Goal: Browse casually: Explore the website without a specific task or goal

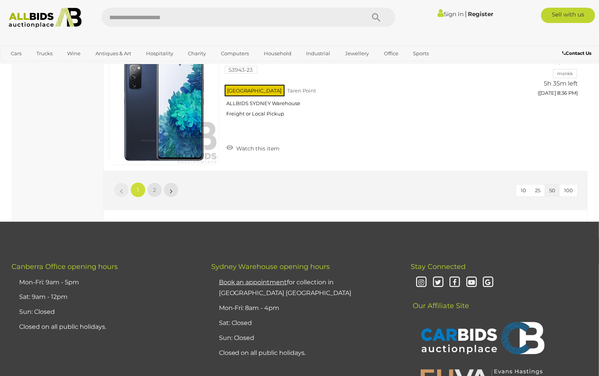
scroll to position [6054, 0]
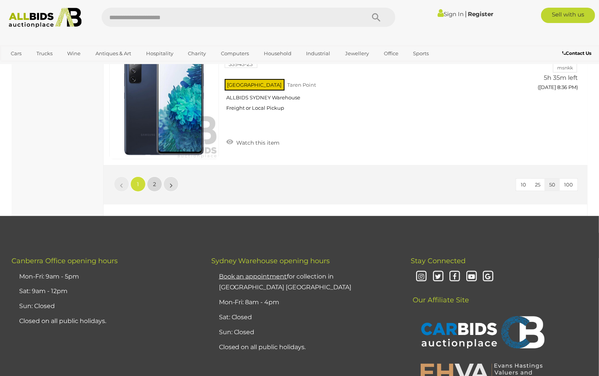
click at [154, 181] on span "2" at bounding box center [154, 184] width 3 height 7
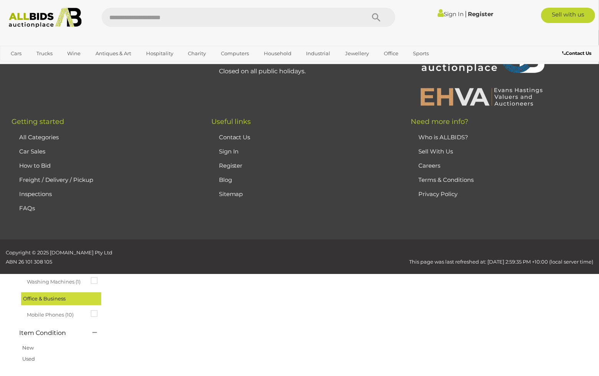
scroll to position [39, 0]
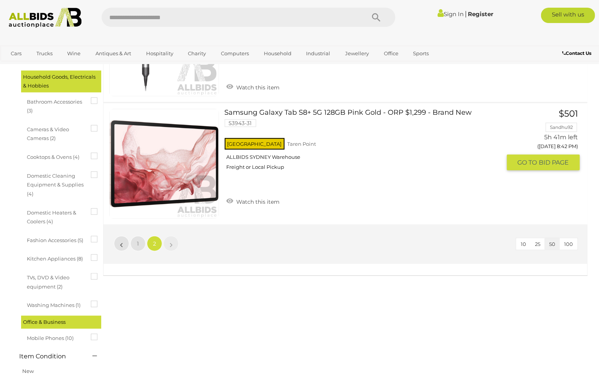
scroll to position [258, 0]
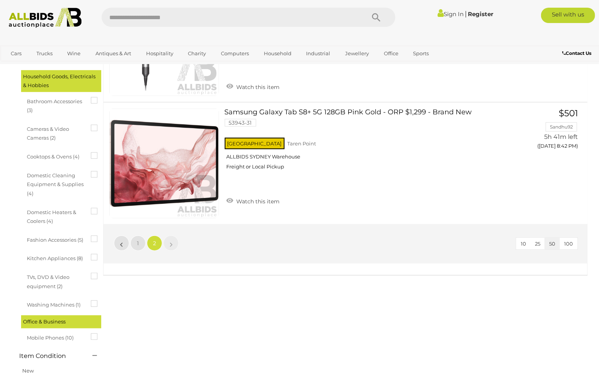
scroll to position [39, 0]
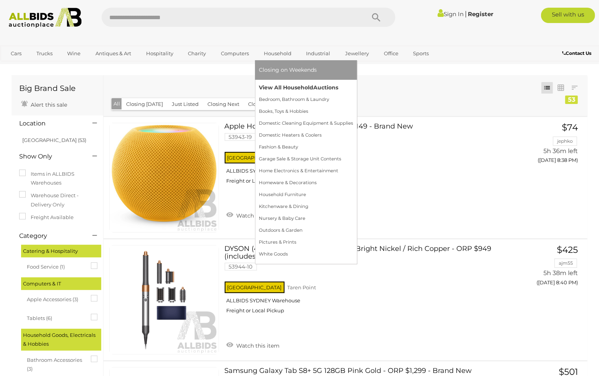
click at [292, 87] on link "View All Household Auctions" at bounding box center [306, 88] width 94 height 12
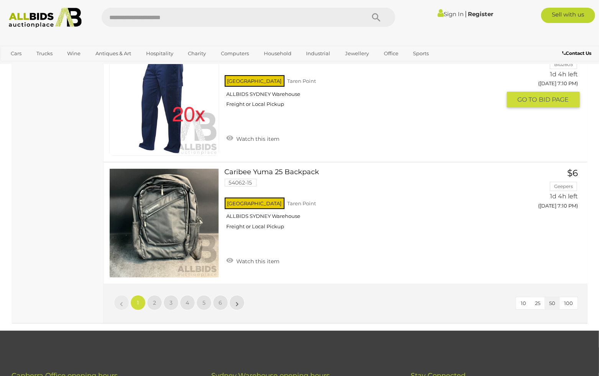
scroll to position [6002, 0]
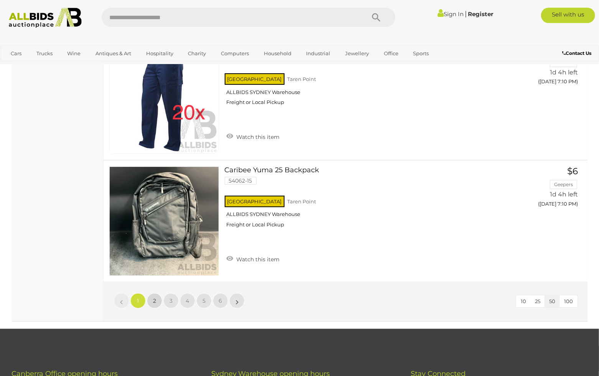
click at [156, 293] on link "2" at bounding box center [154, 300] width 15 height 15
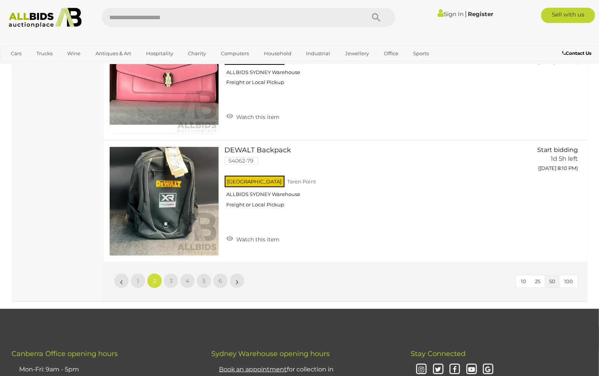
scroll to position [6023, 0]
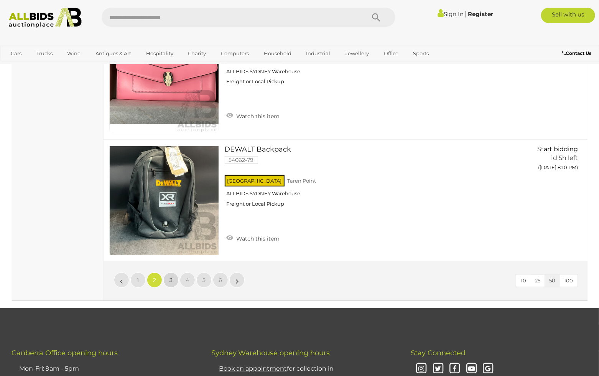
click at [172, 272] on link "3" at bounding box center [170, 279] width 15 height 15
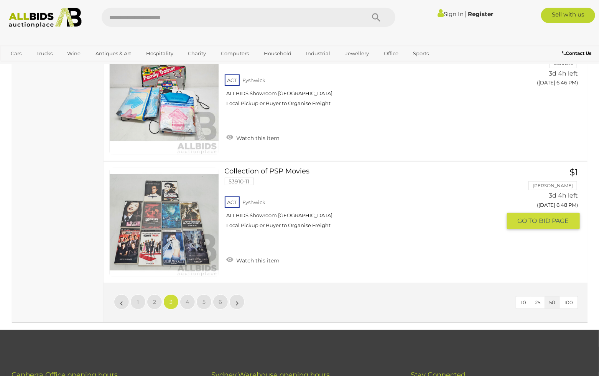
scroll to position [6016, 0]
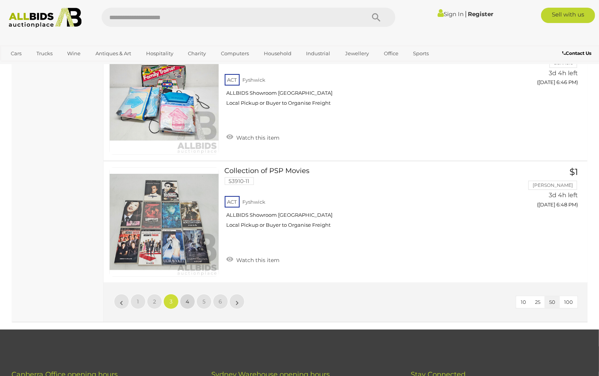
click at [186, 298] on span "4" at bounding box center [187, 301] width 3 height 7
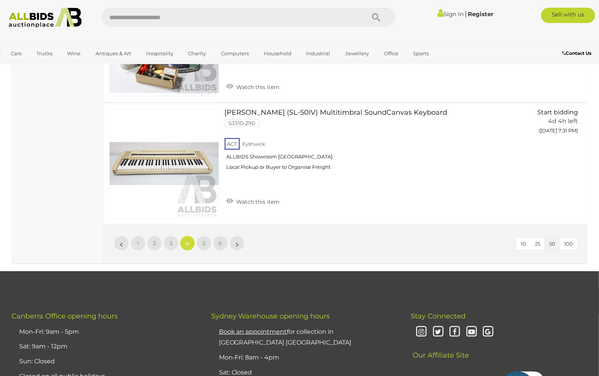
scroll to position [6059, 0]
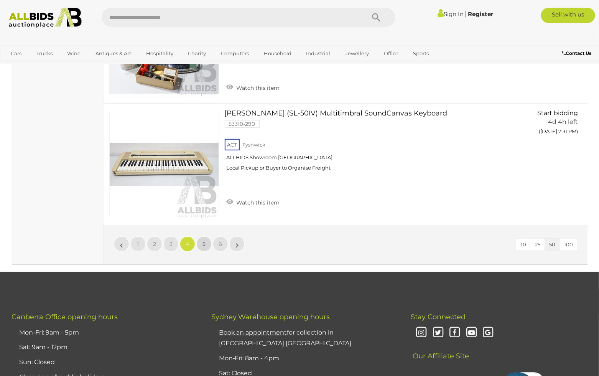
click at [205, 240] on span "5" at bounding box center [203, 243] width 3 height 7
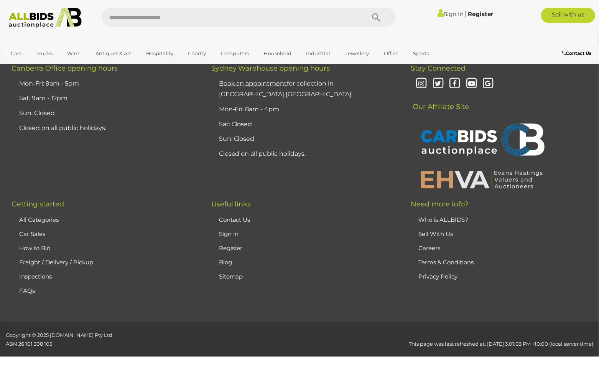
scroll to position [103, 0]
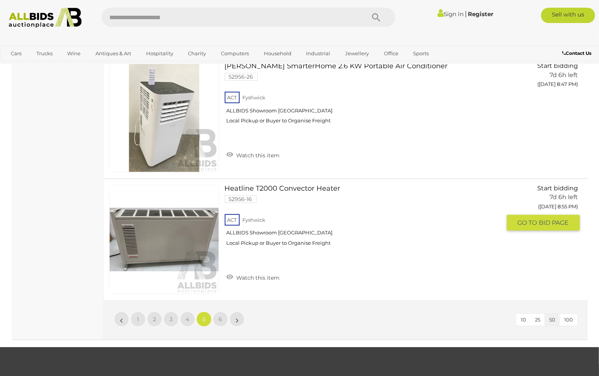
scroll to position [5982, 0]
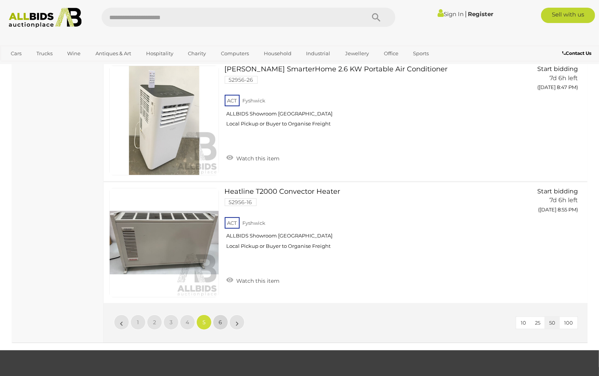
click at [219, 318] on span "6" at bounding box center [220, 321] width 3 height 7
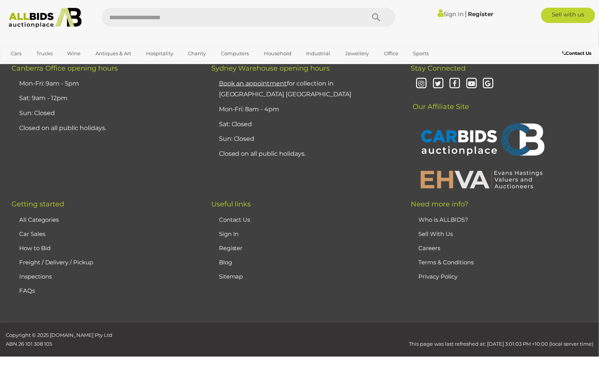
scroll to position [104, 0]
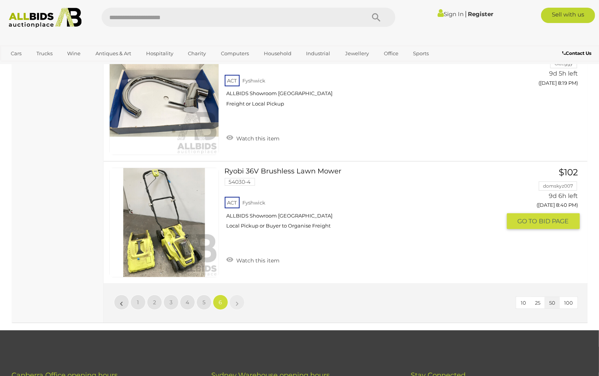
scroll to position [1490, 0]
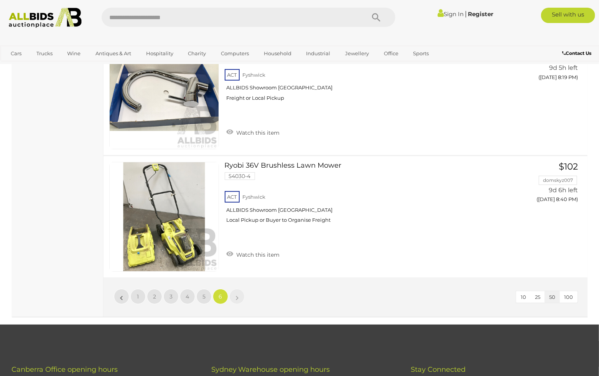
click at [222, 297] on link "6" at bounding box center [220, 296] width 15 height 15
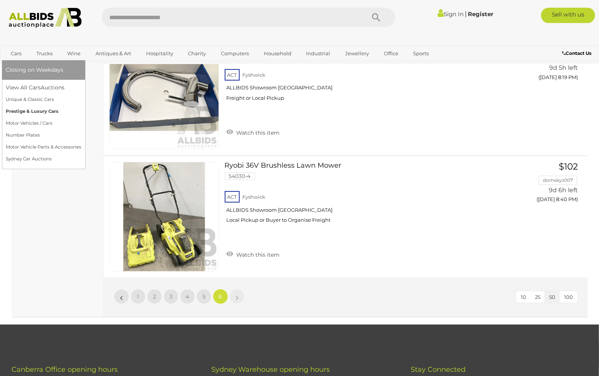
click at [31, 112] on link "Prestige & Luxury Cars" at bounding box center [44, 111] width 76 height 12
